Goal: Entertainment & Leisure: Consume media (video, audio)

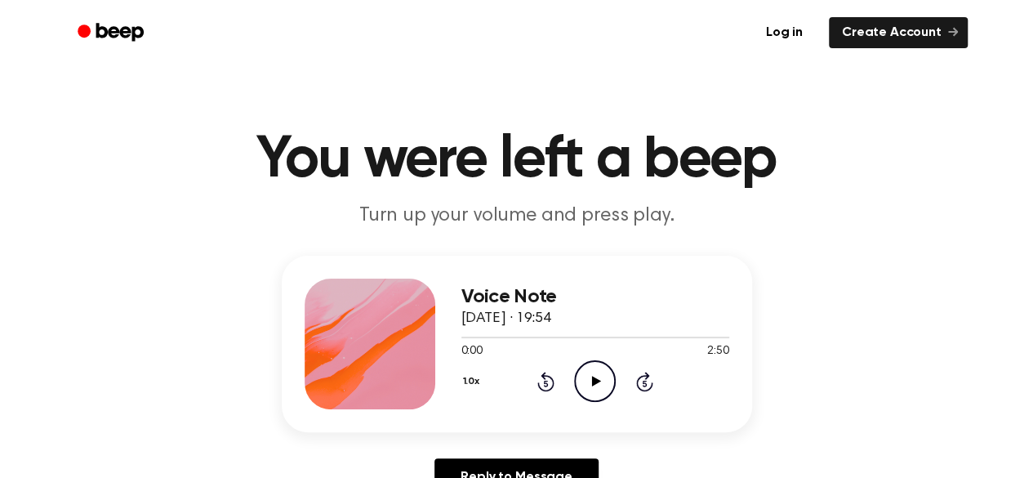
click at [590, 376] on icon "Play Audio" at bounding box center [595, 381] width 42 height 42
click at [590, 376] on icon "Pause Audio" at bounding box center [595, 381] width 42 height 42
drag, startPoint x: 494, startPoint y: 342, endPoint x: 408, endPoint y: 341, distance: 85.8
click at [408, 341] on div "Voice Note [DATE] · 19:54 0:34 2:50 Your browser does not support the [object O…" at bounding box center [517, 344] width 470 height 176
click at [442, 341] on div "Voice Note [DATE] · 19:54 0:34 2:50 Your browser does not support the [object O…" at bounding box center [517, 344] width 470 height 176
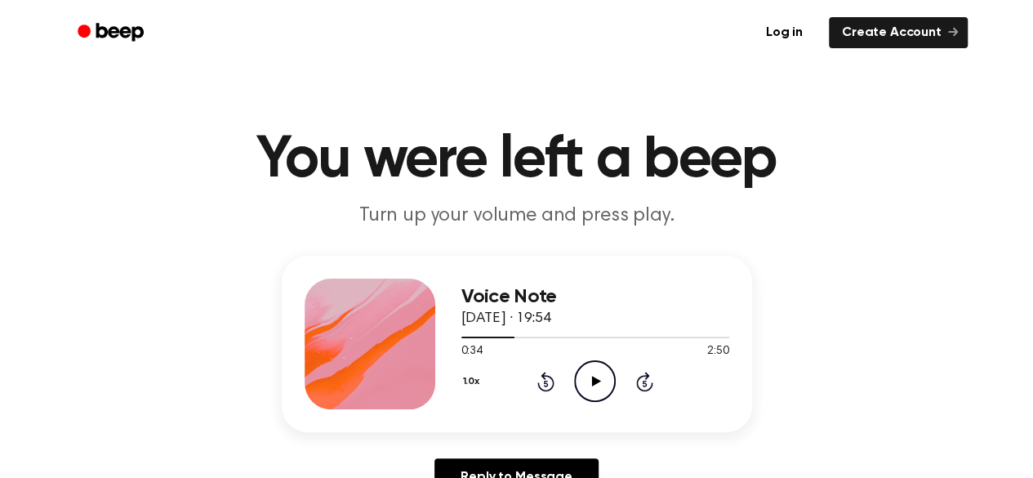
click at [541, 386] on icon at bounding box center [545, 382] width 17 height 20
drag, startPoint x: 505, startPoint y: 341, endPoint x: 479, endPoint y: 343, distance: 27.1
click at [461, 341] on div at bounding box center [595, 336] width 268 height 13
click at [582, 383] on icon "Play Audio" at bounding box center [595, 381] width 42 height 42
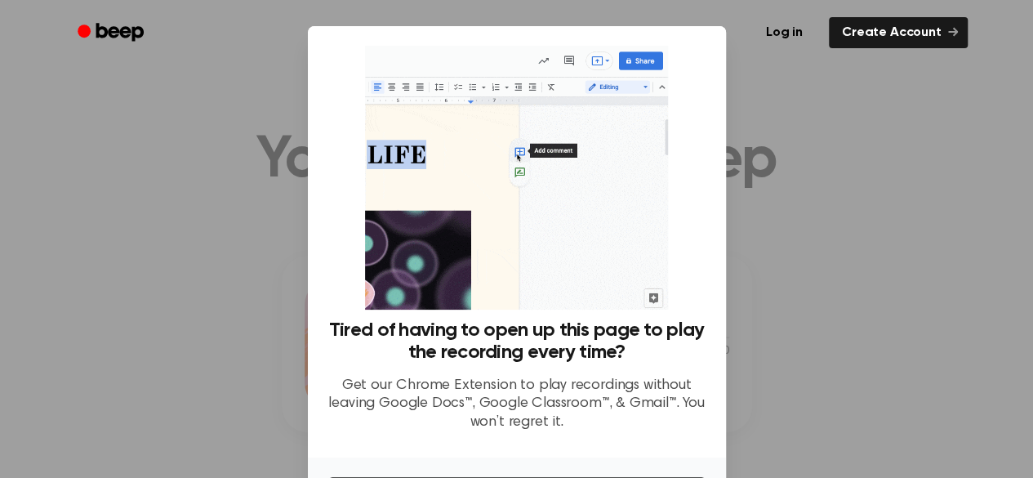
click at [741, 195] on div at bounding box center [516, 239] width 1033 height 478
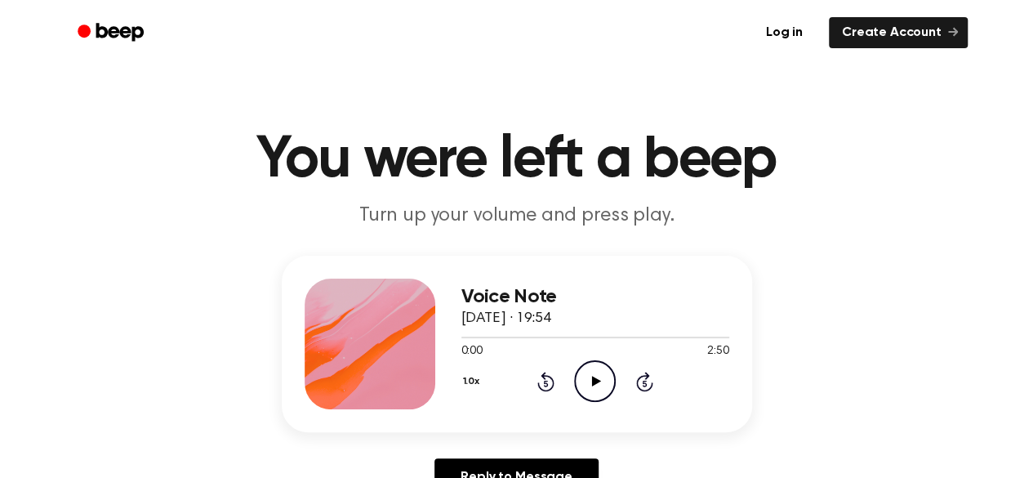
click at [592, 388] on icon "Play Audio" at bounding box center [595, 381] width 42 height 42
click at [592, 388] on icon "Pause Audio" at bounding box center [595, 381] width 42 height 42
click at [594, 389] on icon "Play Audio" at bounding box center [595, 381] width 42 height 42
click at [599, 374] on icon "Pause Audio" at bounding box center [595, 381] width 42 height 42
